Goal: Check status

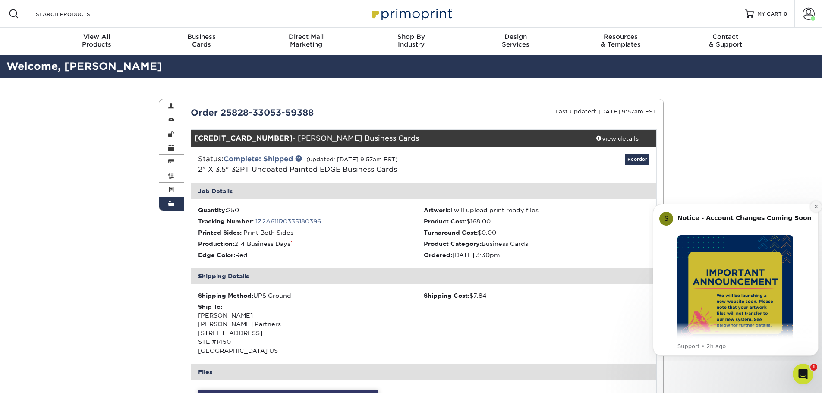
click at [815, 207] on icon "Dismiss notification" at bounding box center [816, 206] width 5 height 5
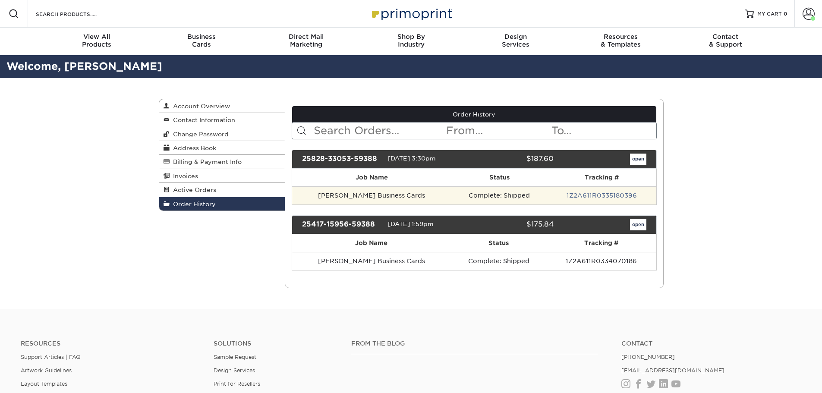
click at [519, 201] on td "Complete: Shipped" at bounding box center [500, 196] width 96 height 18
click at [369, 196] on td "[PERSON_NAME] Business Cards" at bounding box center [371, 196] width 159 height 18
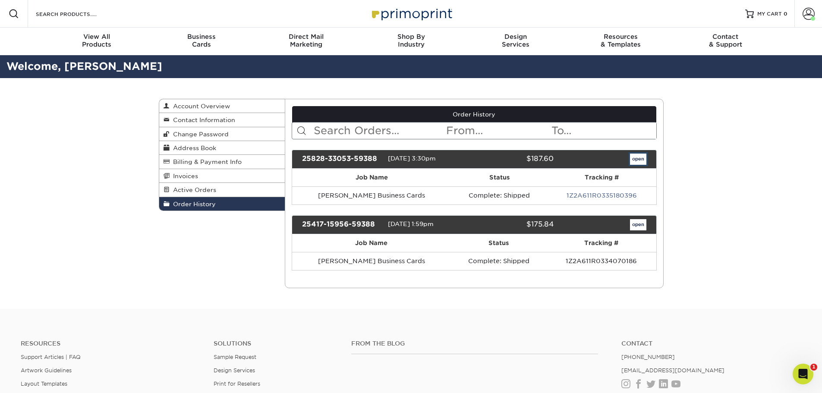
click at [633, 155] on link "open" at bounding box center [638, 159] width 16 height 11
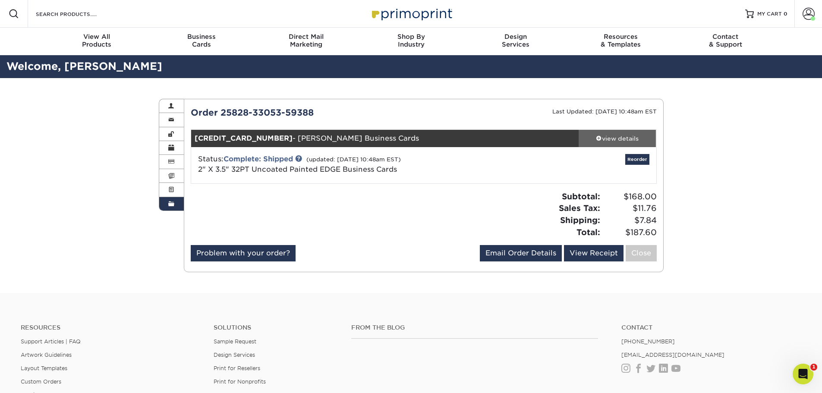
click at [613, 138] on div "view details" at bounding box center [618, 138] width 78 height 9
